Goal: Check status: Check status

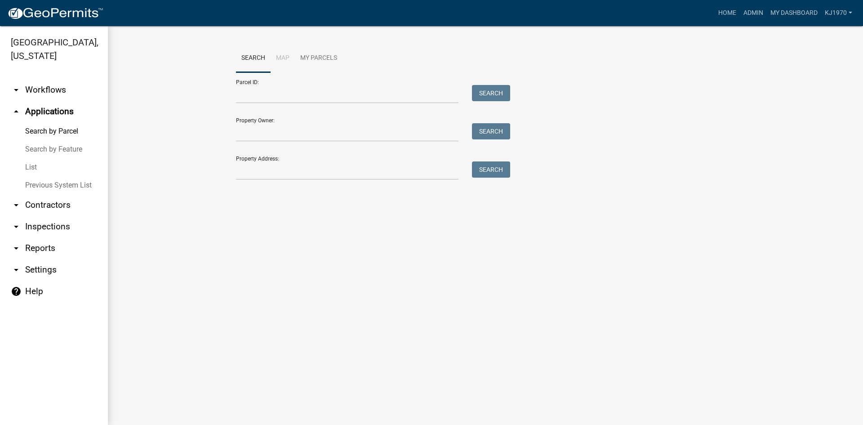
click at [34, 158] on link "List" at bounding box center [54, 167] width 108 height 18
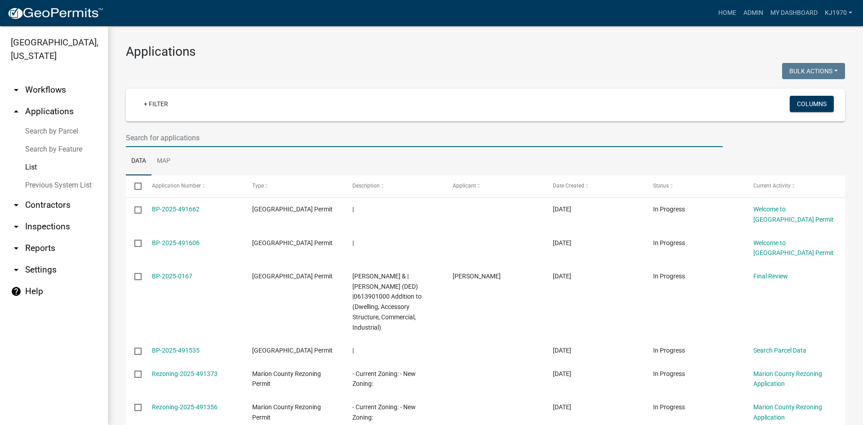
click at [240, 139] on input "text" at bounding box center [424, 137] width 597 height 18
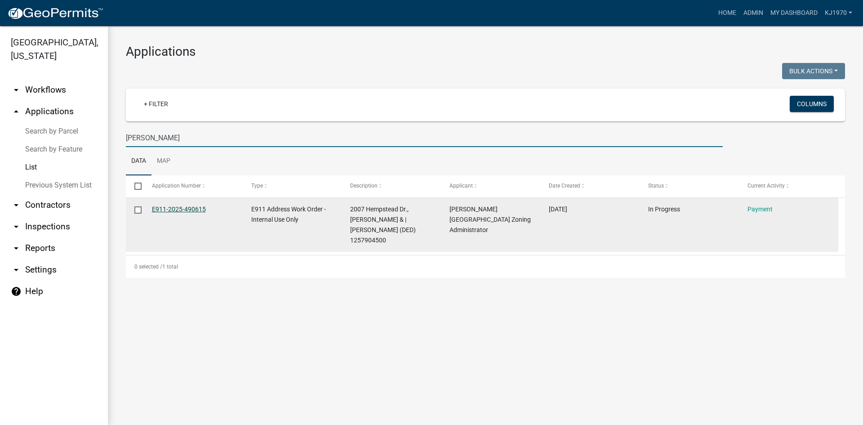
type input "[PERSON_NAME]"
click at [187, 210] on link "E911-2025-490615" at bounding box center [179, 208] width 54 height 7
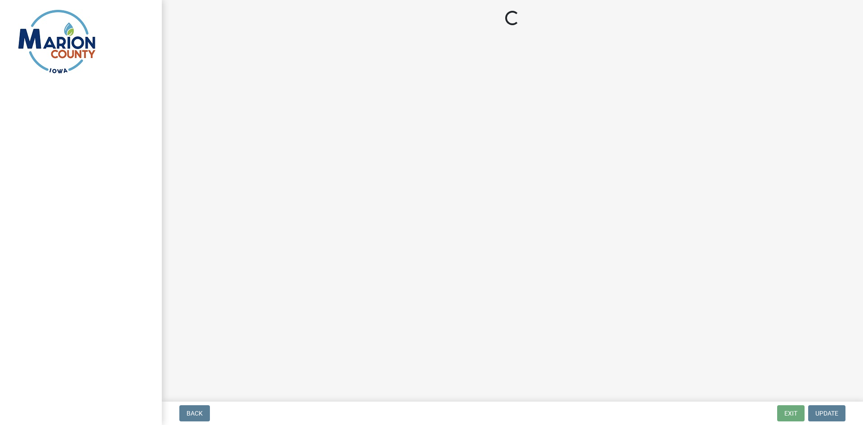
select select "3: 3"
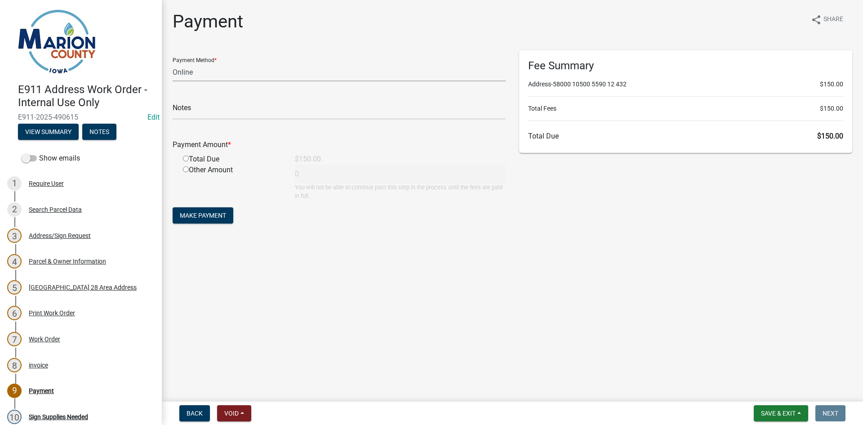
click at [217, 75] on select "Credit Card POS Check Cash Online" at bounding box center [339, 72] width 333 height 18
click at [186, 156] on input "radio" at bounding box center [186, 158] width 6 height 6
radio input "true"
type input "150"
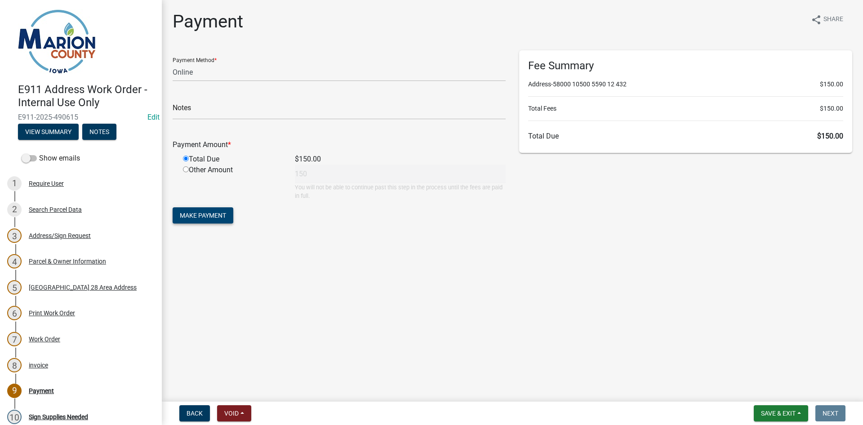
click at [205, 215] on span "Make Payment" at bounding box center [203, 215] width 46 height 7
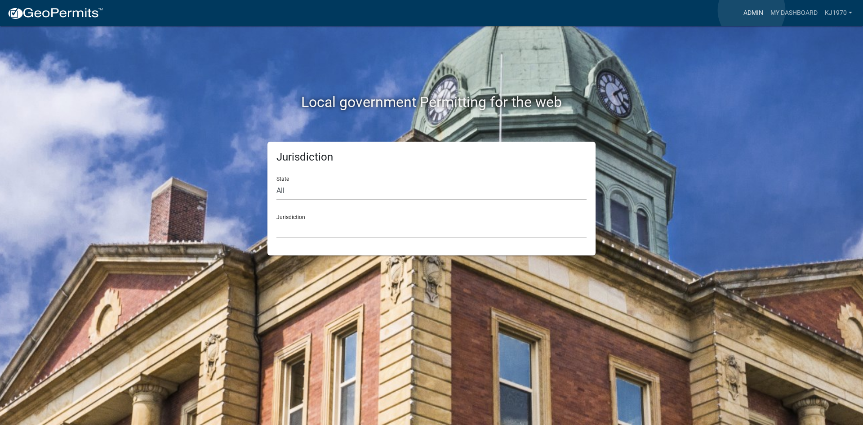
click at [751, 10] on link "Admin" at bounding box center [752, 12] width 27 height 17
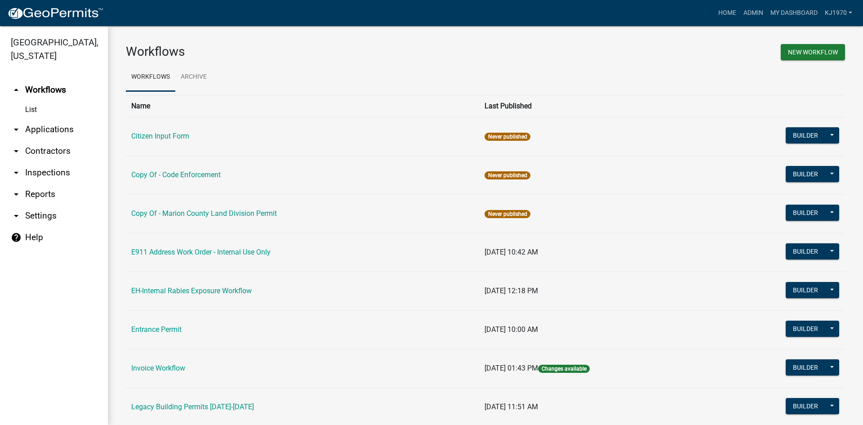
click at [44, 119] on link "arrow_drop_down Applications" at bounding box center [54, 130] width 108 height 22
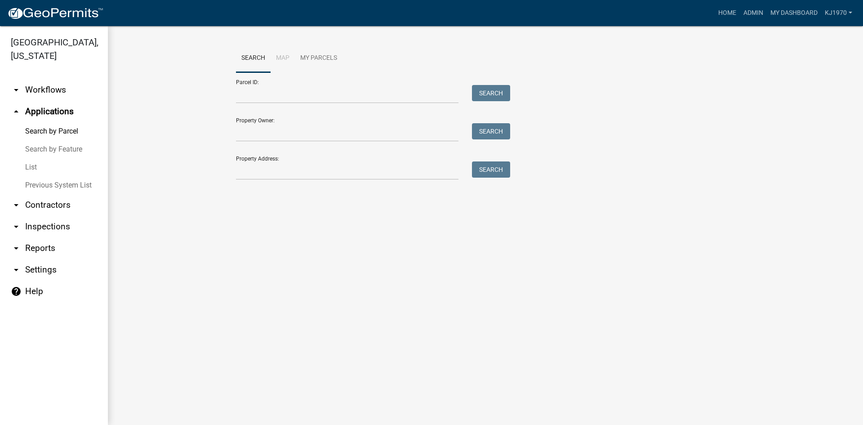
click at [28, 158] on link "List" at bounding box center [54, 167] width 108 height 18
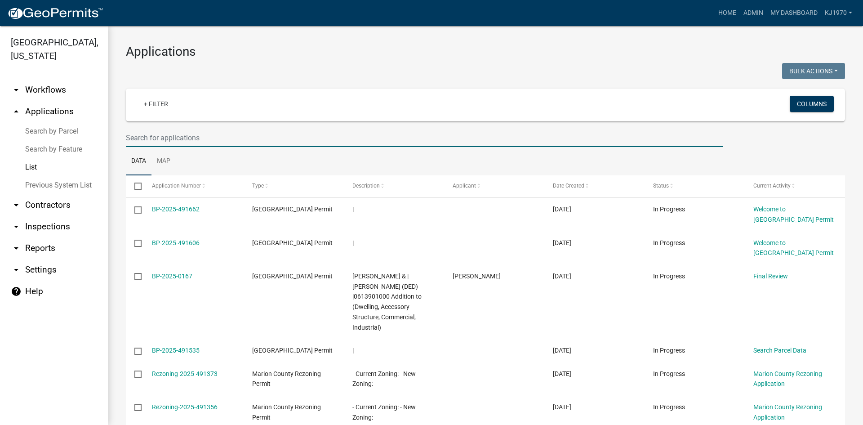
click at [195, 136] on input "text" at bounding box center [424, 137] width 597 height 18
click at [170, 139] on input "text" at bounding box center [424, 137] width 597 height 18
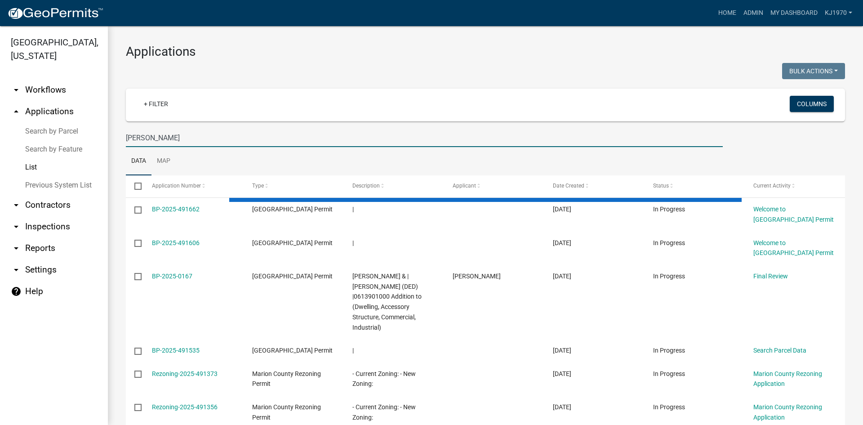
type input "[PERSON_NAME]"
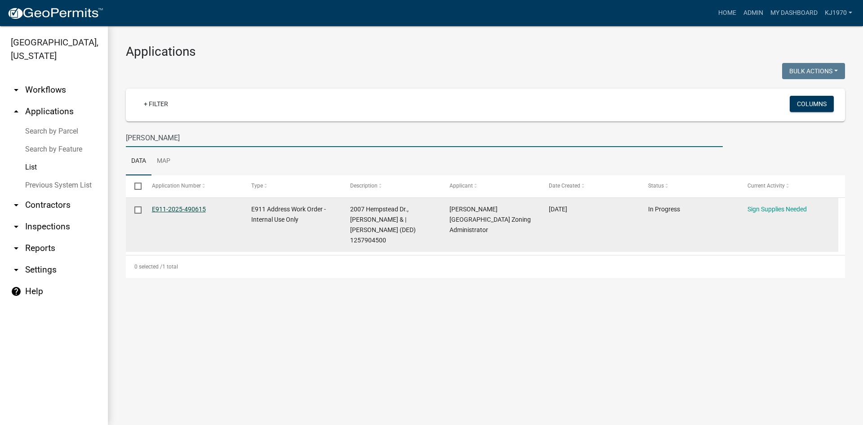
click at [164, 208] on link "E911-2025-490615" at bounding box center [179, 208] width 54 height 7
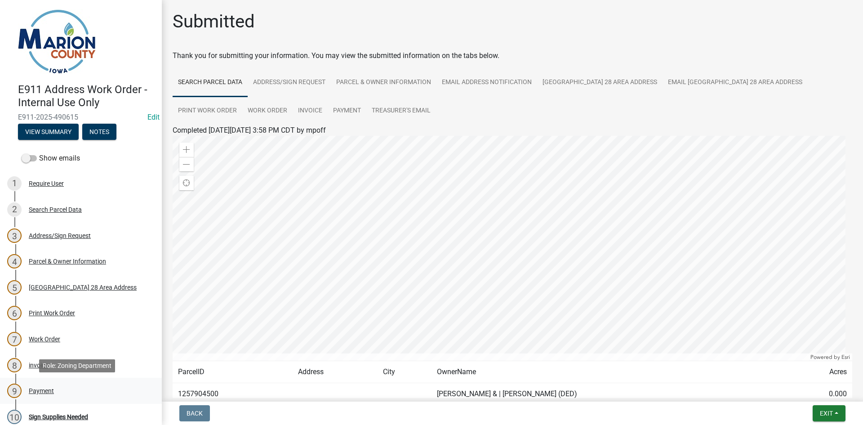
click at [42, 391] on div "Payment" at bounding box center [41, 390] width 25 height 6
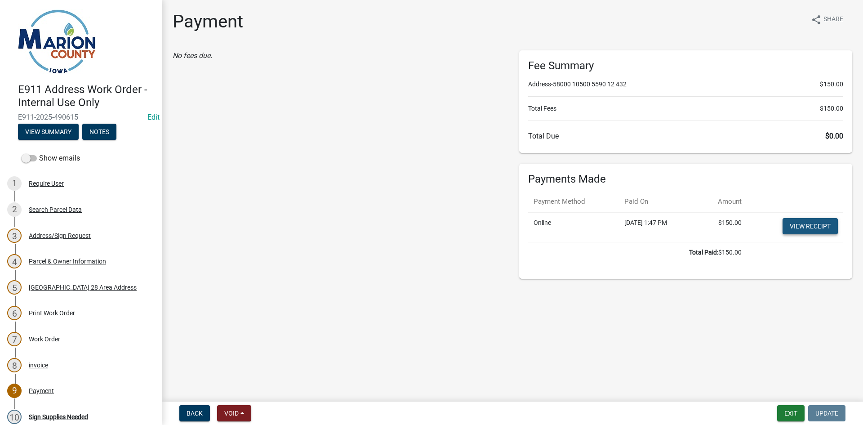
click at [805, 224] on link "View receipt" at bounding box center [809, 226] width 55 height 16
